Goal: Task Accomplishment & Management: Manage account settings

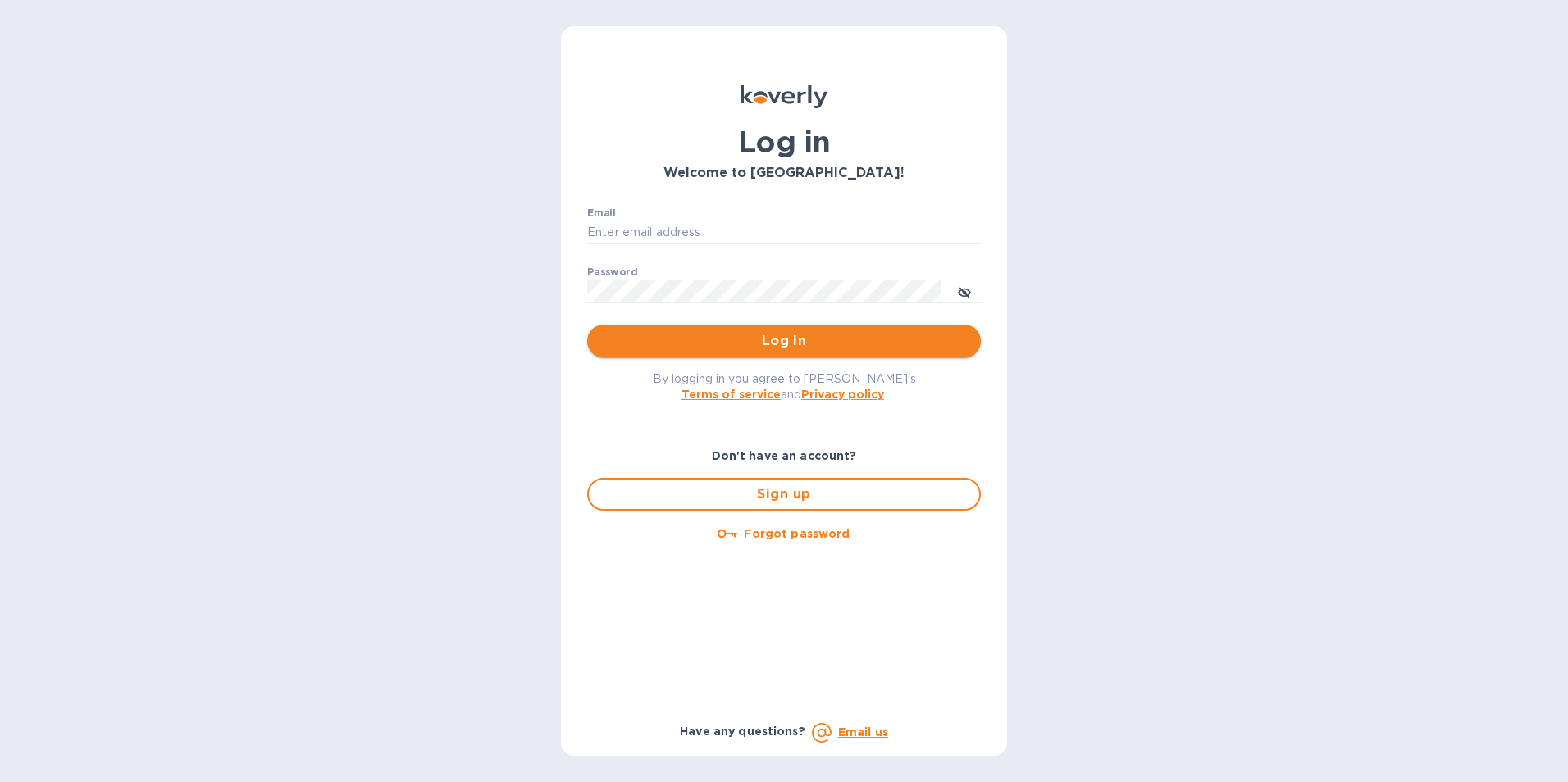
type input "[PERSON_NAME][EMAIL_ADDRESS][DOMAIN_NAME]"
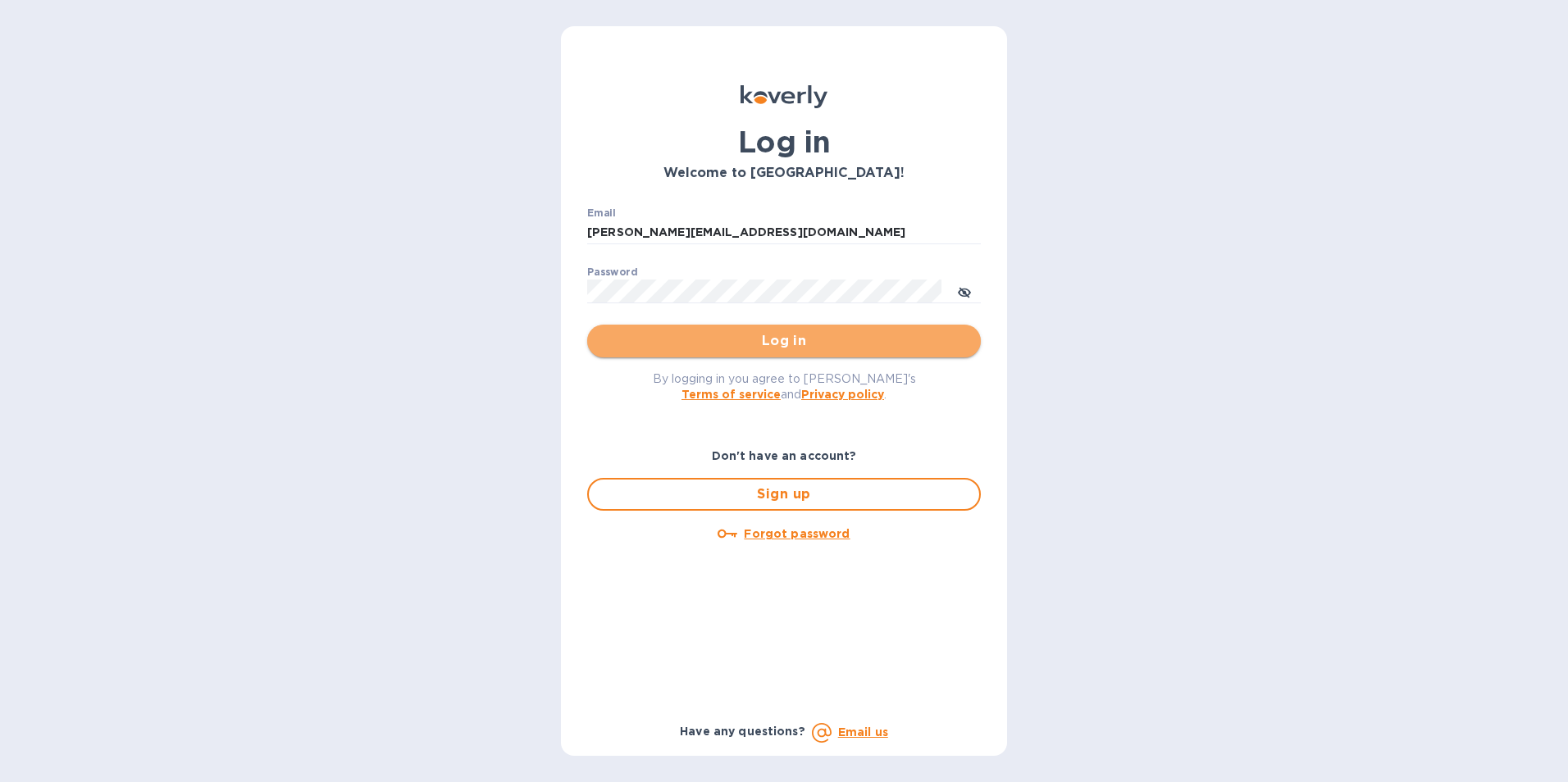
click at [787, 352] on button "Log in" at bounding box center [784, 341] width 393 height 33
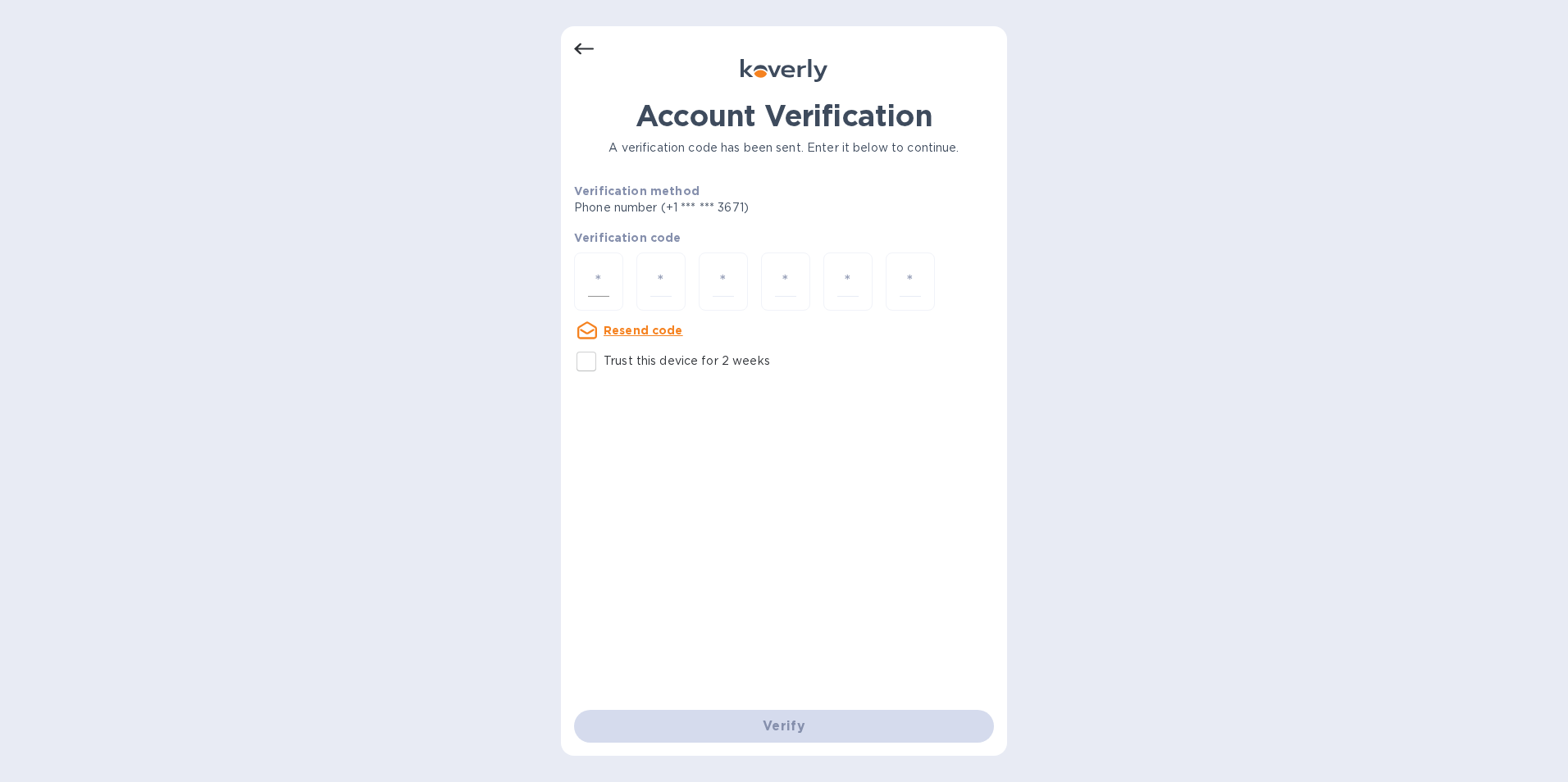
click at [597, 276] on input "number" at bounding box center [598, 282] width 21 height 30
type input "3"
type input "1"
type input "4"
type input "5"
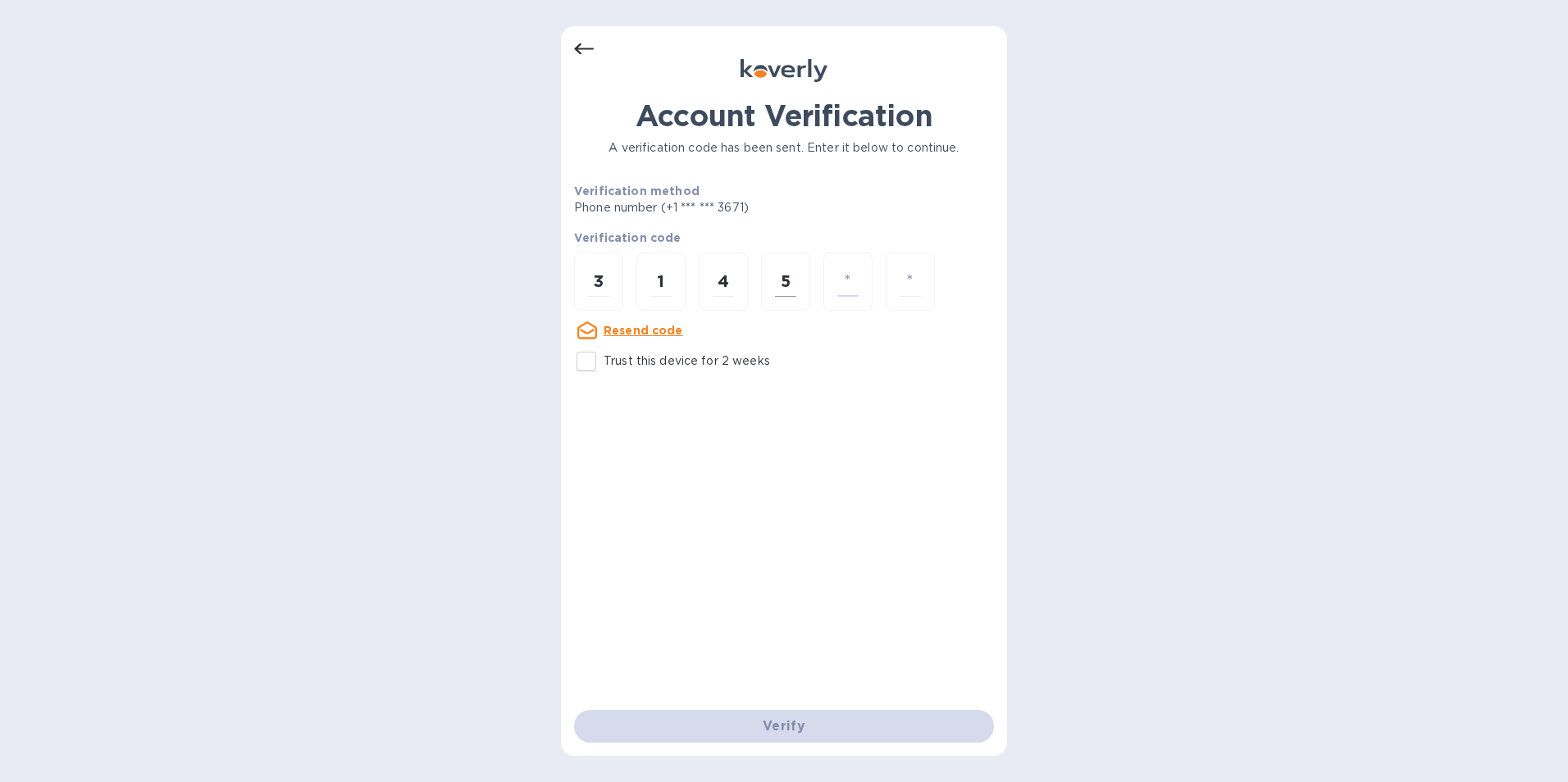
type input "5"
type input "8"
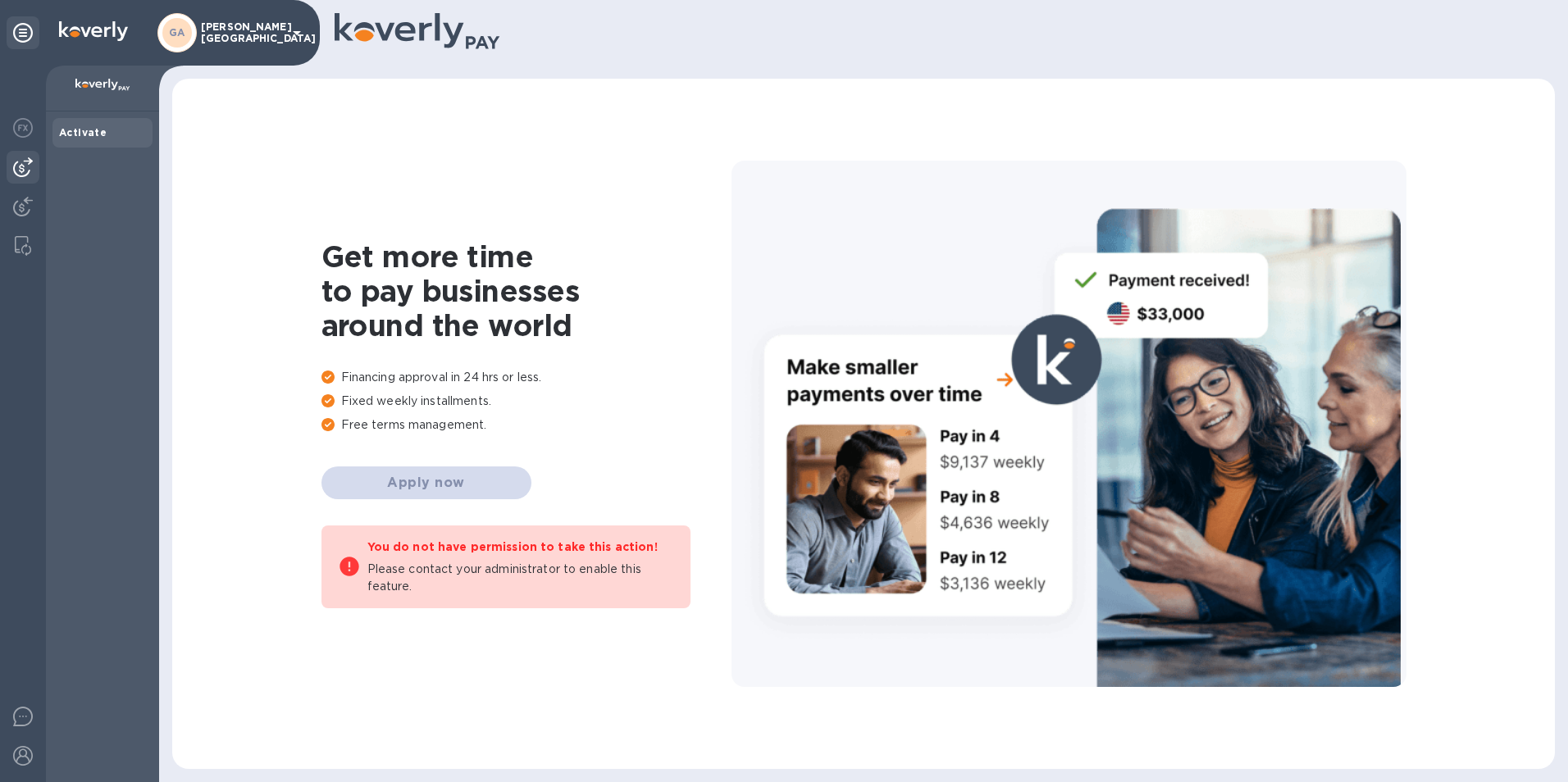
click at [27, 151] on div at bounding box center [23, 167] width 33 height 33
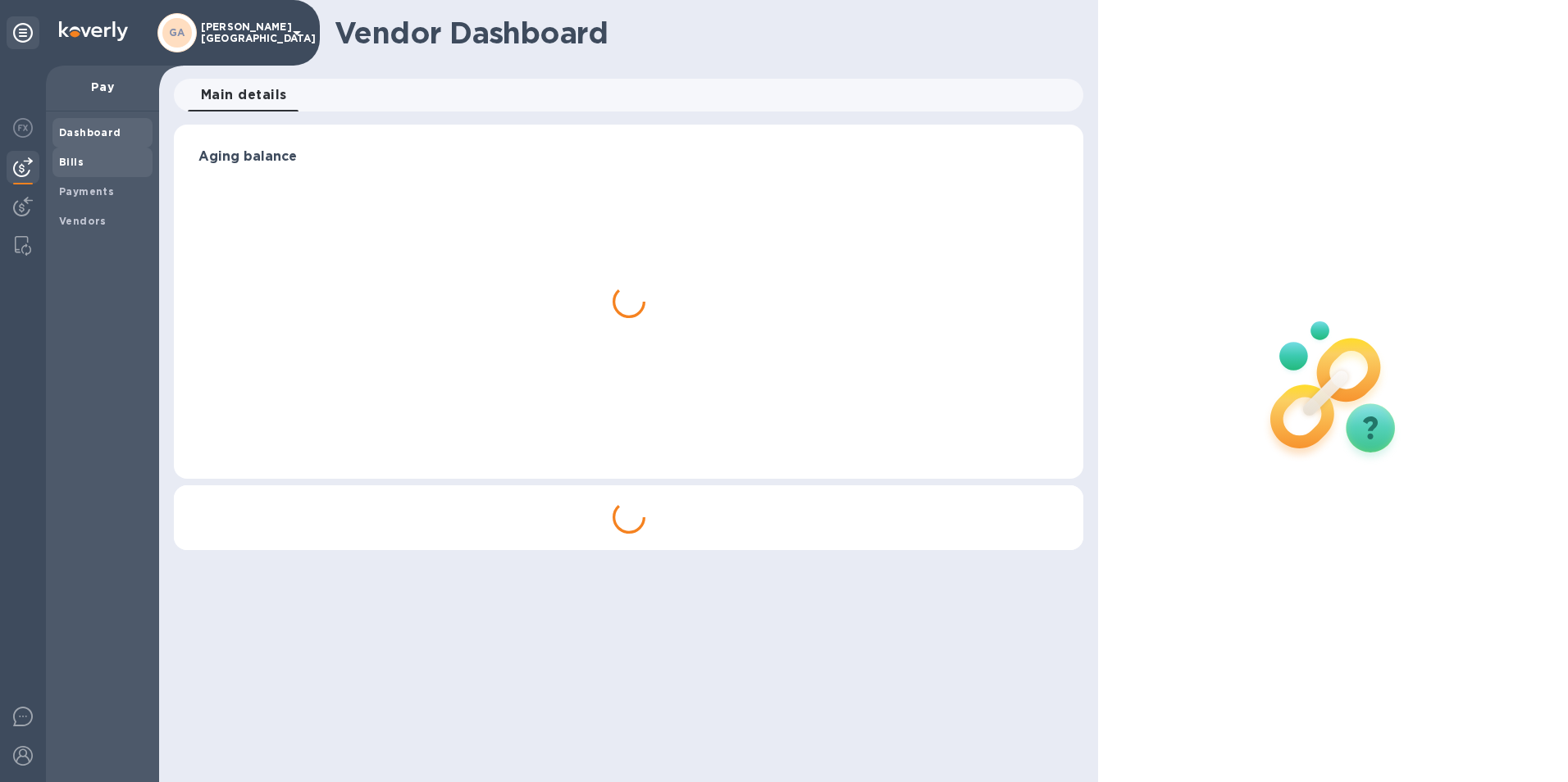
click at [73, 160] on b "Bills" at bounding box center [71, 162] width 24 height 13
